Goal: Navigation & Orientation: Go to known website

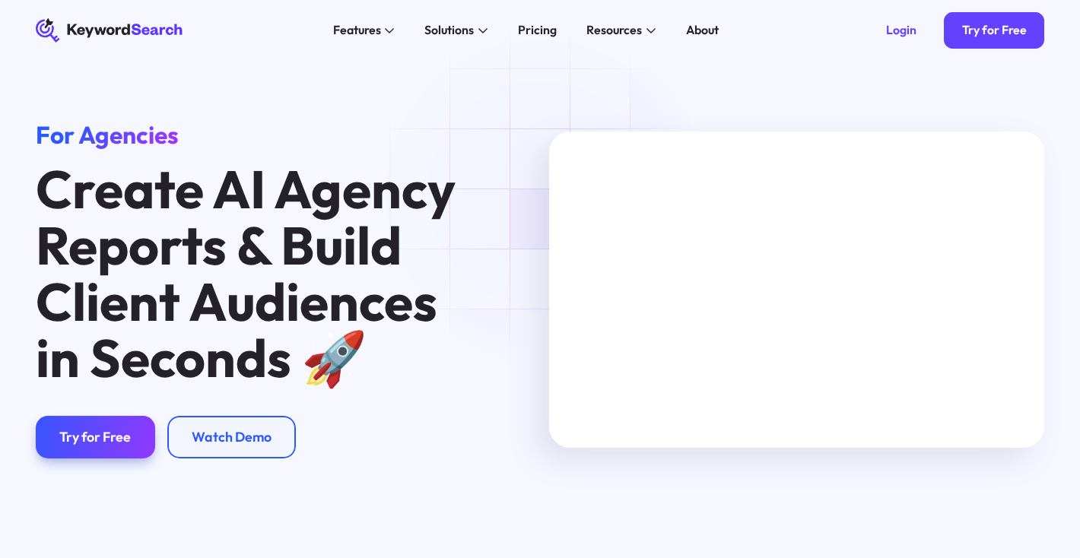
drag, startPoint x: 173, startPoint y: 39, endPoint x: 157, endPoint y: 36, distance: 16.3
click at [173, 39] on icon "KeywordSearch" at bounding box center [110, 30] width 148 height 24
